Goal: Task Accomplishment & Management: Complete application form

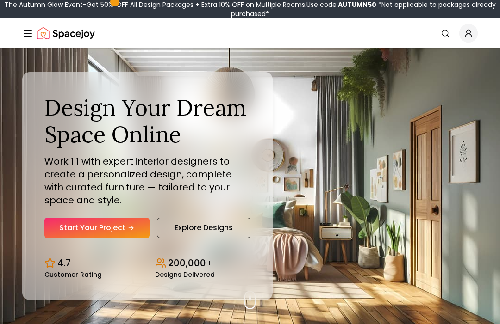
click at [81, 238] on link "Start Your Project" at bounding box center [96, 228] width 105 height 20
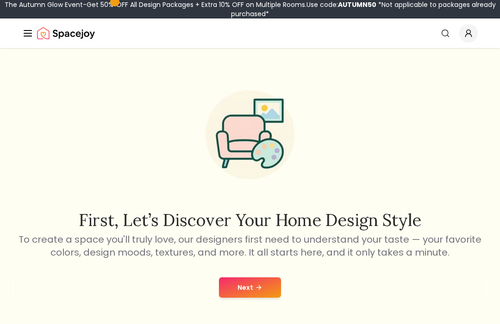
click at [222, 290] on button "Next" at bounding box center [250, 288] width 62 height 20
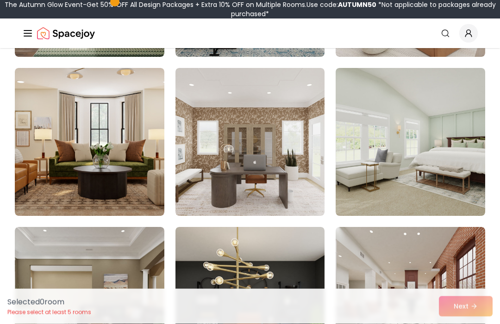
scroll to position [387, 0]
click at [300, 119] on img at bounding box center [249, 142] width 149 height 148
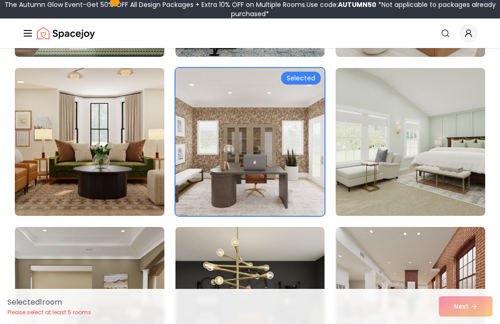
click at [304, 81] on div "Selected" at bounding box center [301, 78] width 40 height 13
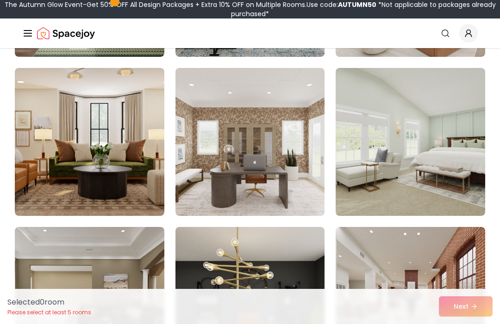
click at [271, 140] on img at bounding box center [249, 142] width 149 height 148
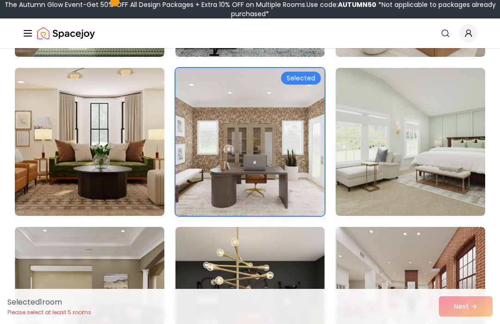
click at [468, 324] on div "Selected 1 room Please select at least 5 rooms Next" at bounding box center [250, 306] width 500 height 35
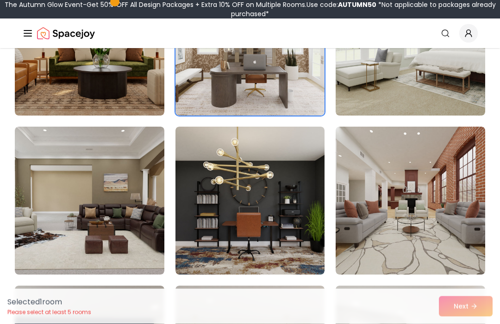
scroll to position [488, 0]
click at [274, 179] on img at bounding box center [249, 201] width 149 height 148
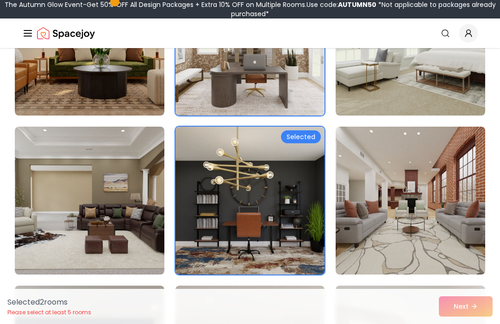
click at [420, 193] on img at bounding box center [409, 201] width 149 height 148
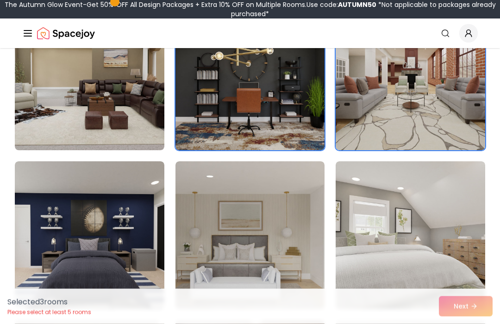
scroll to position [612, 0]
click at [376, 231] on img at bounding box center [409, 235] width 149 height 148
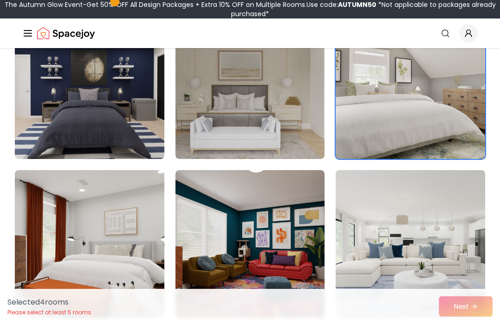
scroll to position [775, 0]
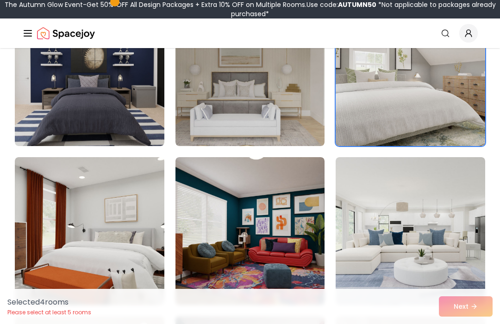
click at [414, 130] on img at bounding box center [409, 72] width 149 height 148
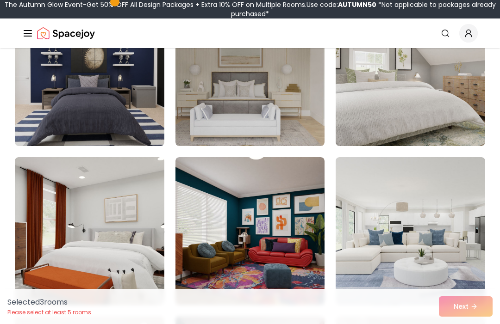
click at [241, 79] on img at bounding box center [249, 72] width 149 height 148
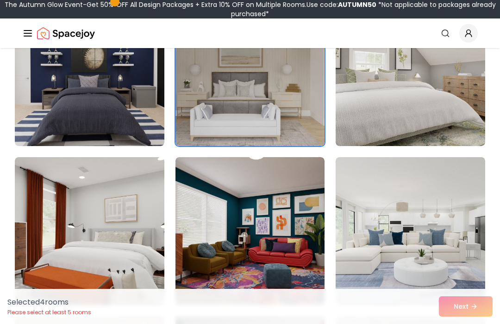
click at [220, 240] on img at bounding box center [249, 231] width 149 height 148
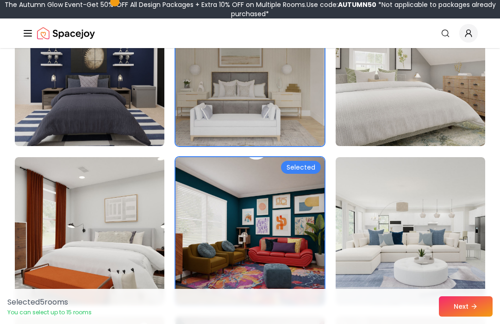
click at [438, 107] on img at bounding box center [409, 72] width 149 height 148
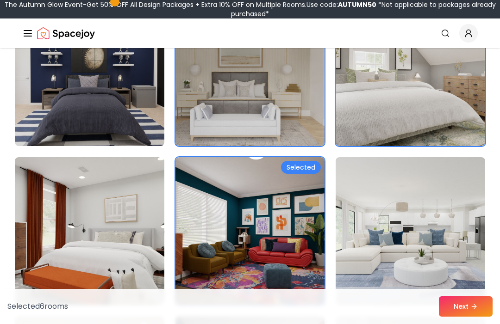
click at [434, 231] on img at bounding box center [409, 231] width 149 height 148
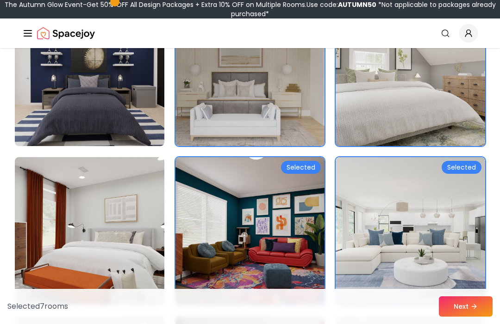
click at [468, 317] on button "Next" at bounding box center [466, 307] width 54 height 20
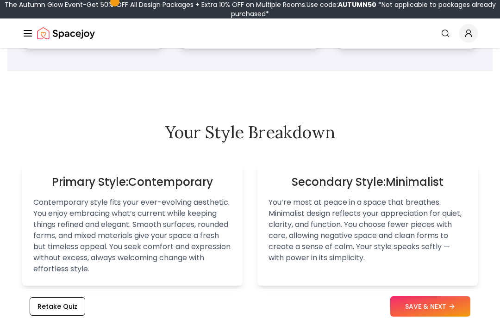
scroll to position [557, 0]
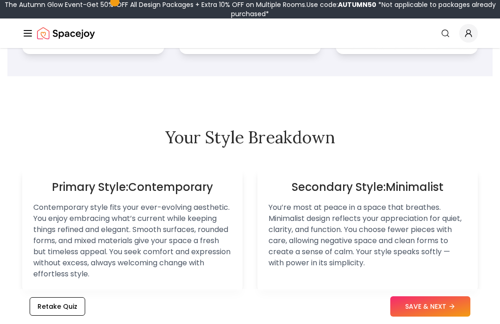
click at [452, 310] on icon at bounding box center [451, 306] width 7 height 7
